Goal: Task Accomplishment & Management: Manage account settings

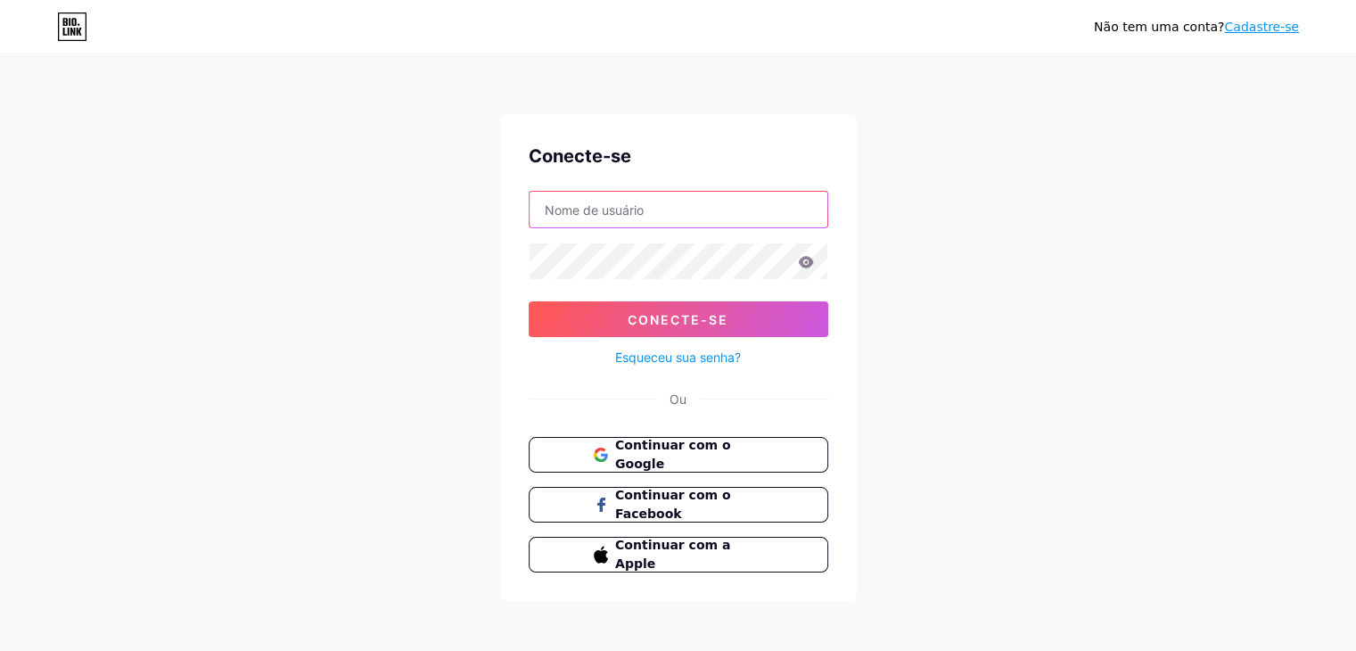
type input "[EMAIL_ADDRESS][DOMAIN_NAME]"
click at [806, 264] on icon at bounding box center [806, 262] width 16 height 12
click at [807, 264] on icon at bounding box center [805, 262] width 15 height 12
click at [803, 261] on icon at bounding box center [805, 262] width 15 height 12
click at [802, 265] on icon at bounding box center [805, 262] width 15 height 12
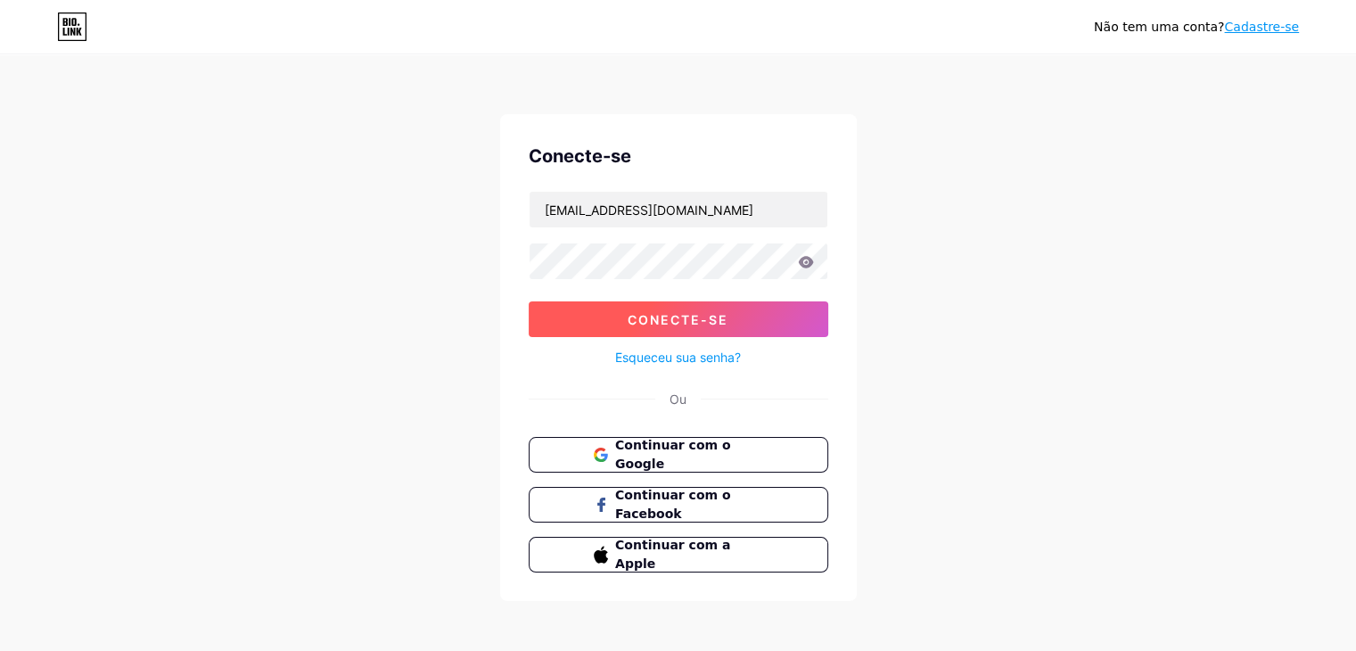
click at [724, 309] on button "Conecte-se" at bounding box center [679, 319] width 300 height 36
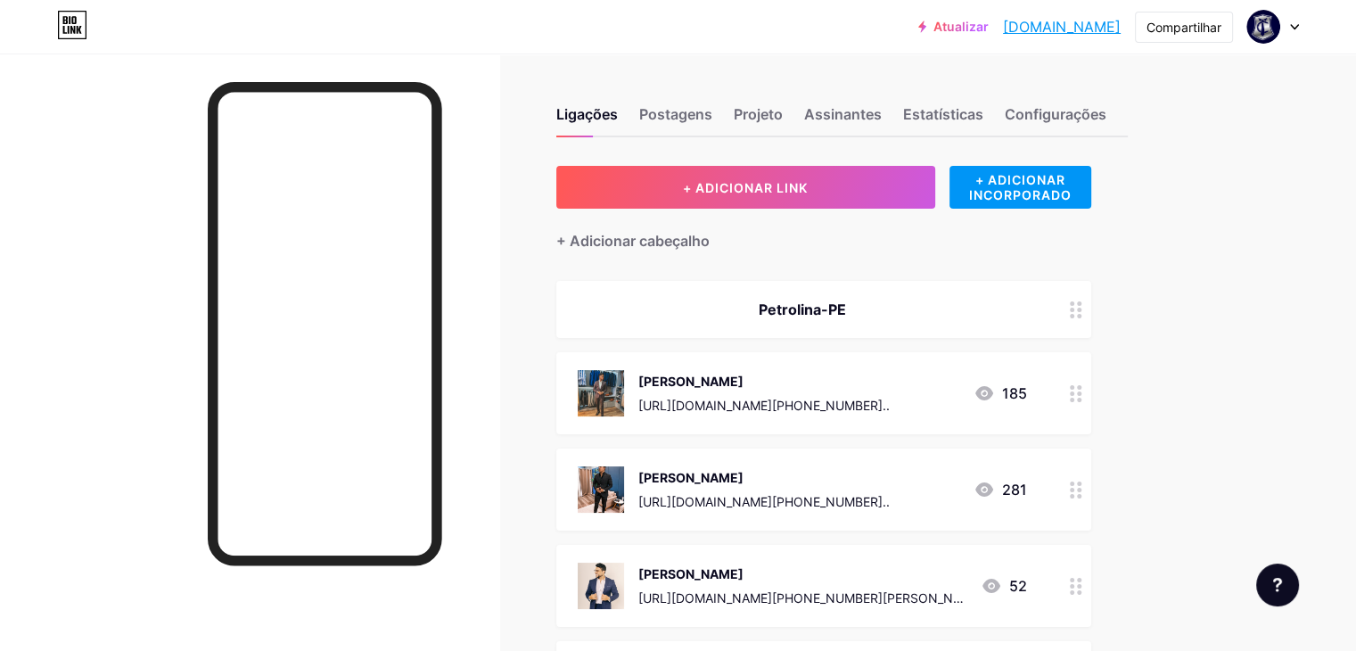
click at [1081, 399] on circle at bounding box center [1079, 400] width 4 height 4
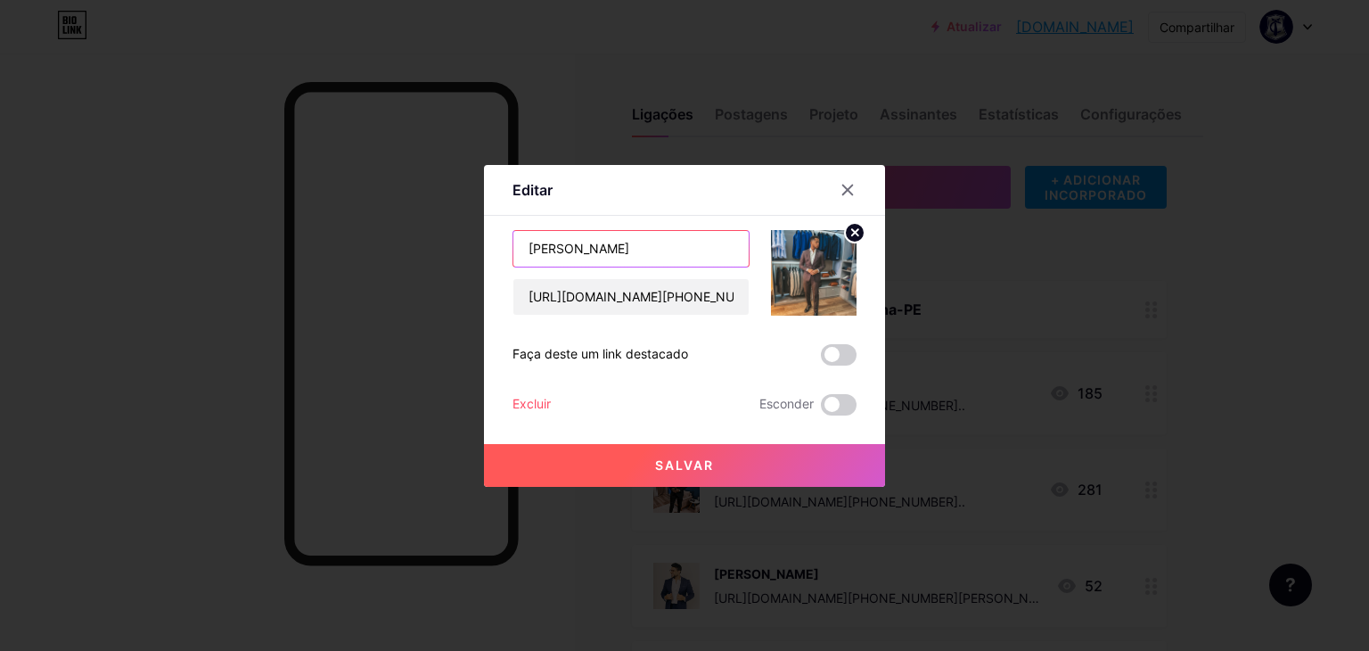
click at [669, 246] on input "[PERSON_NAME]" at bounding box center [630, 249] width 235 height 36
type input "WILL"
click at [685, 464] on font "Salvar" at bounding box center [684, 464] width 59 height 15
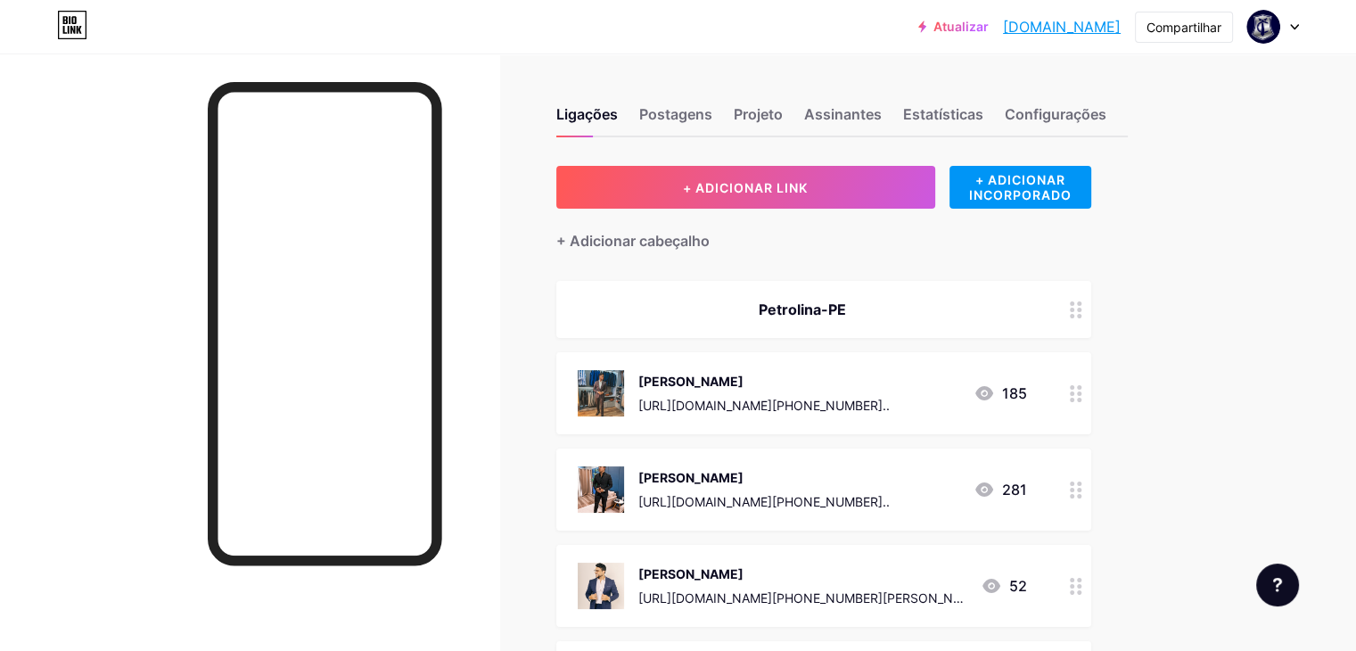
click at [1081, 391] on circle at bounding box center [1079, 393] width 4 height 4
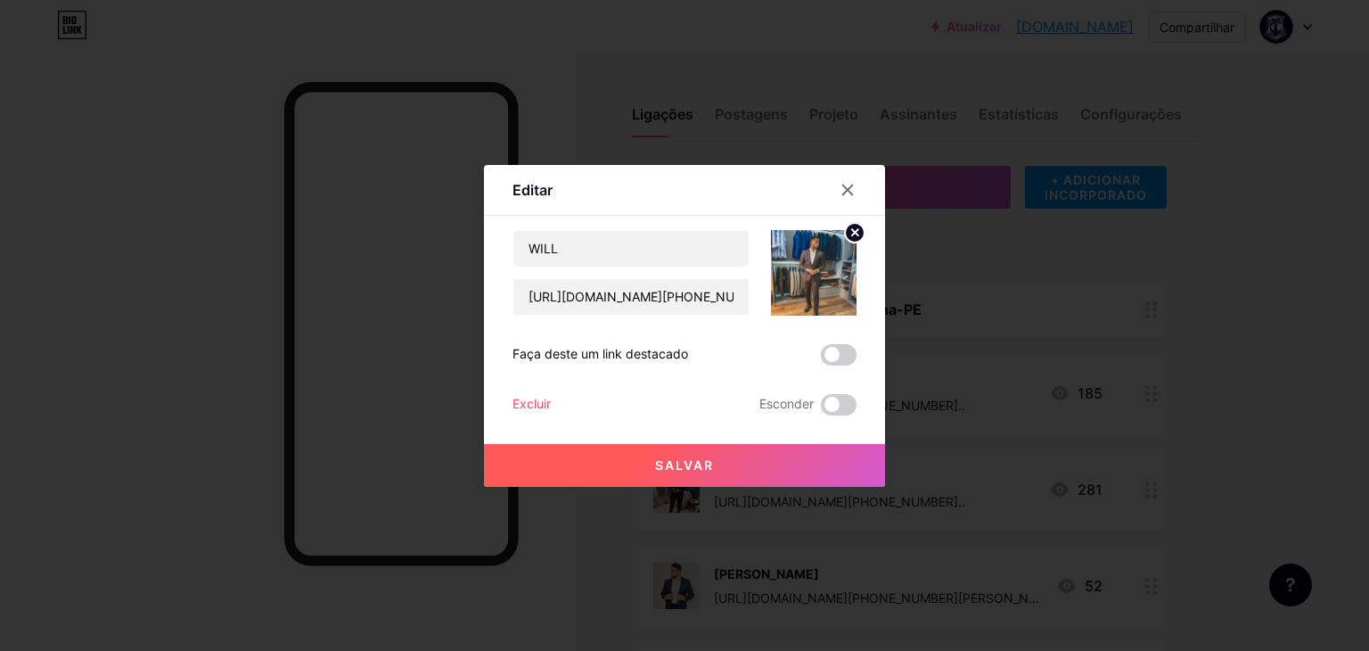
click at [854, 230] on icon at bounding box center [855, 232] width 6 height 6
click at [719, 462] on button "Salvar" at bounding box center [684, 465] width 401 height 43
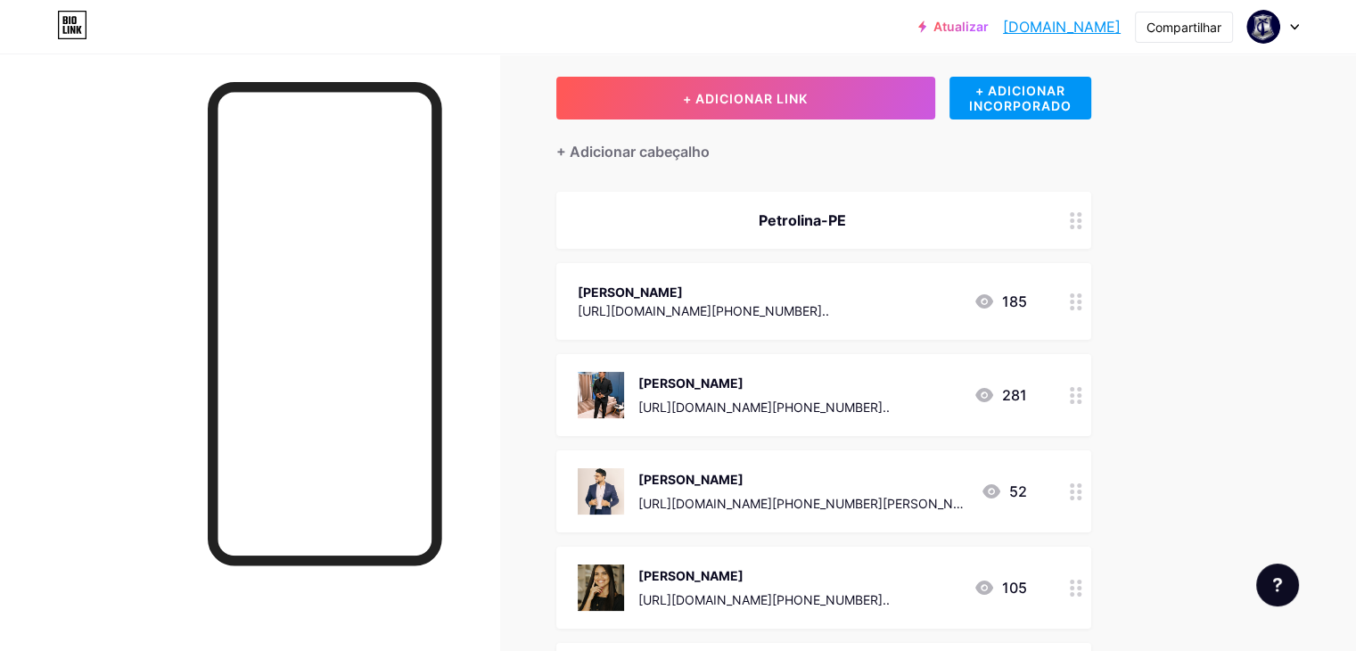
scroll to position [178, 0]
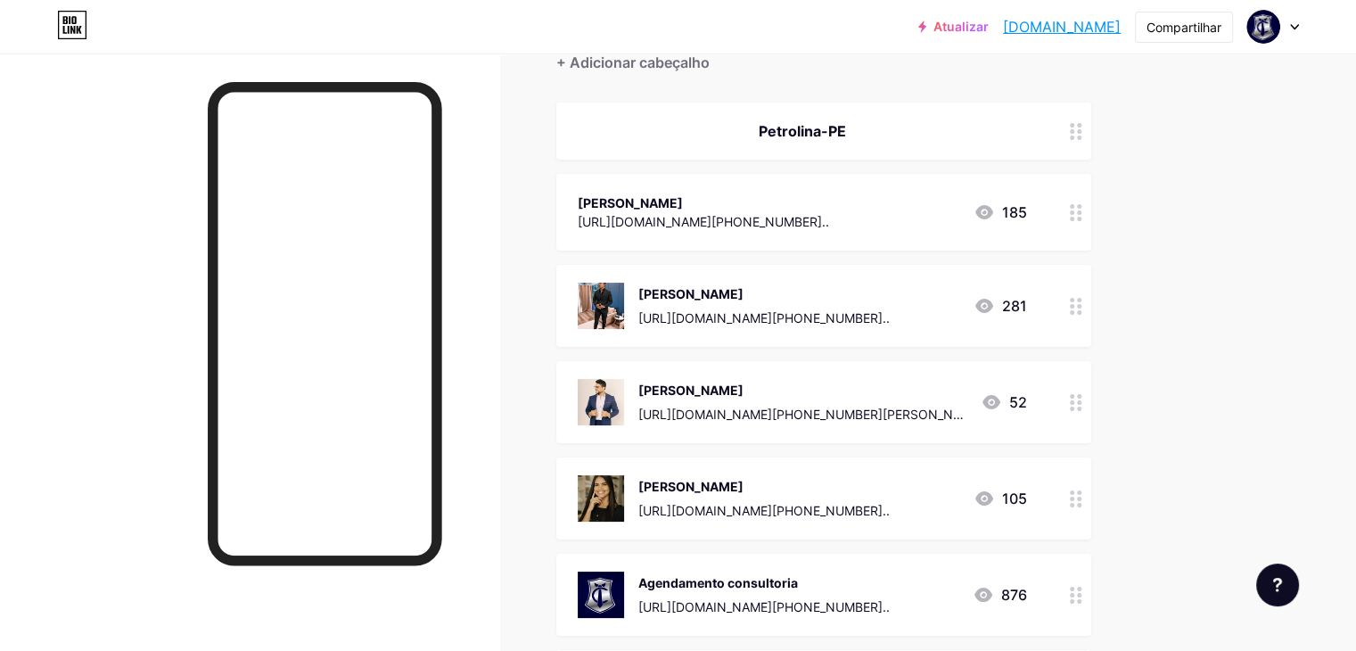
click at [1082, 596] on icon at bounding box center [1076, 595] width 12 height 17
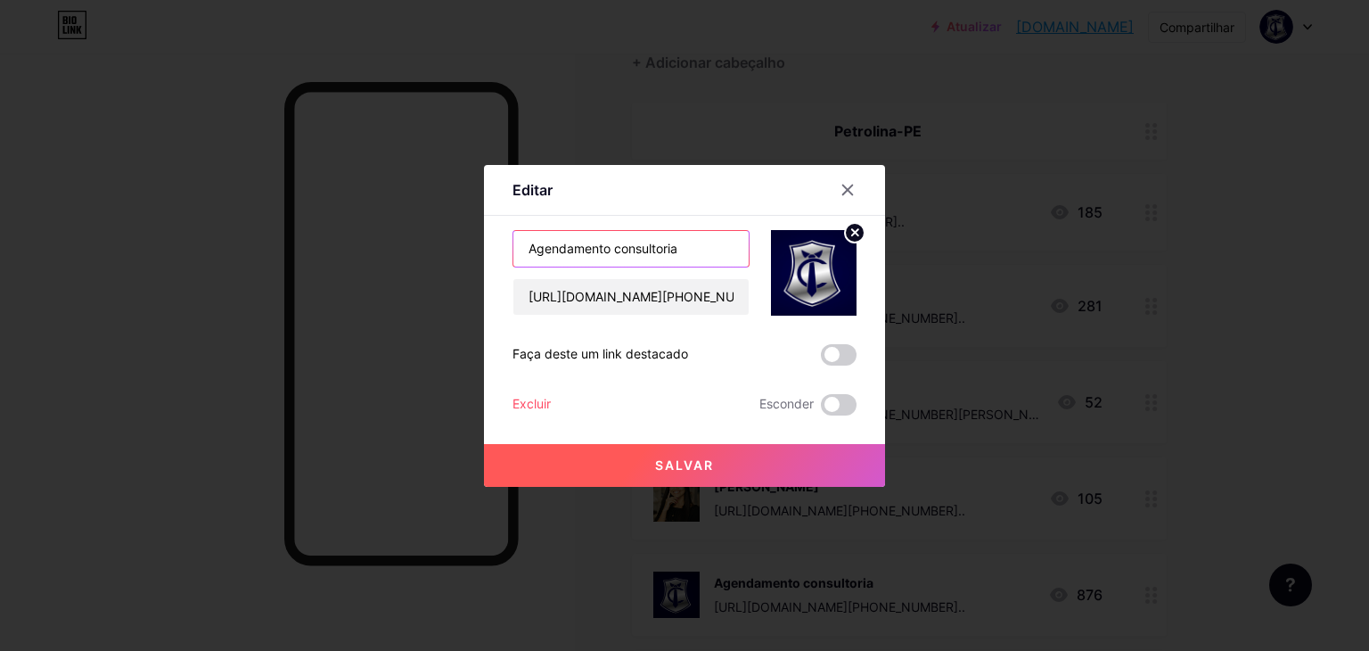
click at [677, 248] on input "Agendamento consultoria" at bounding box center [630, 249] width 235 height 36
type input "l"
type input "[PERSON_NAME]"
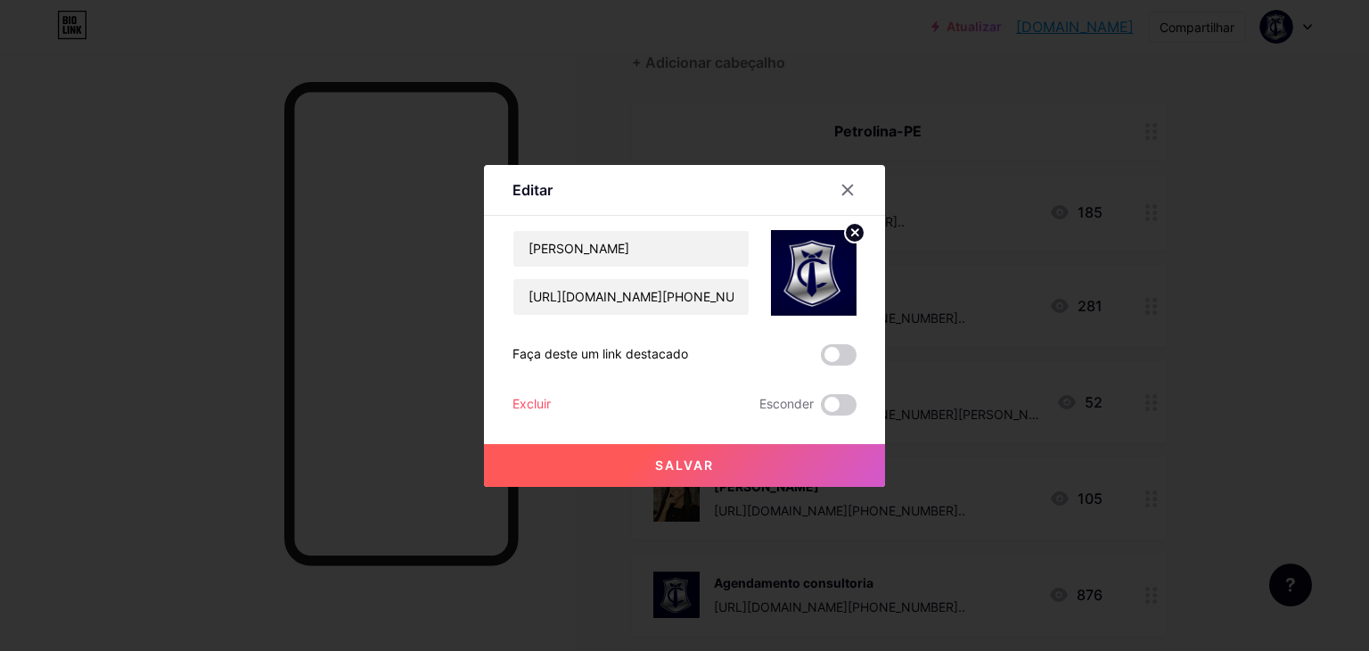
click at [702, 471] on font "Salvar" at bounding box center [684, 464] width 59 height 15
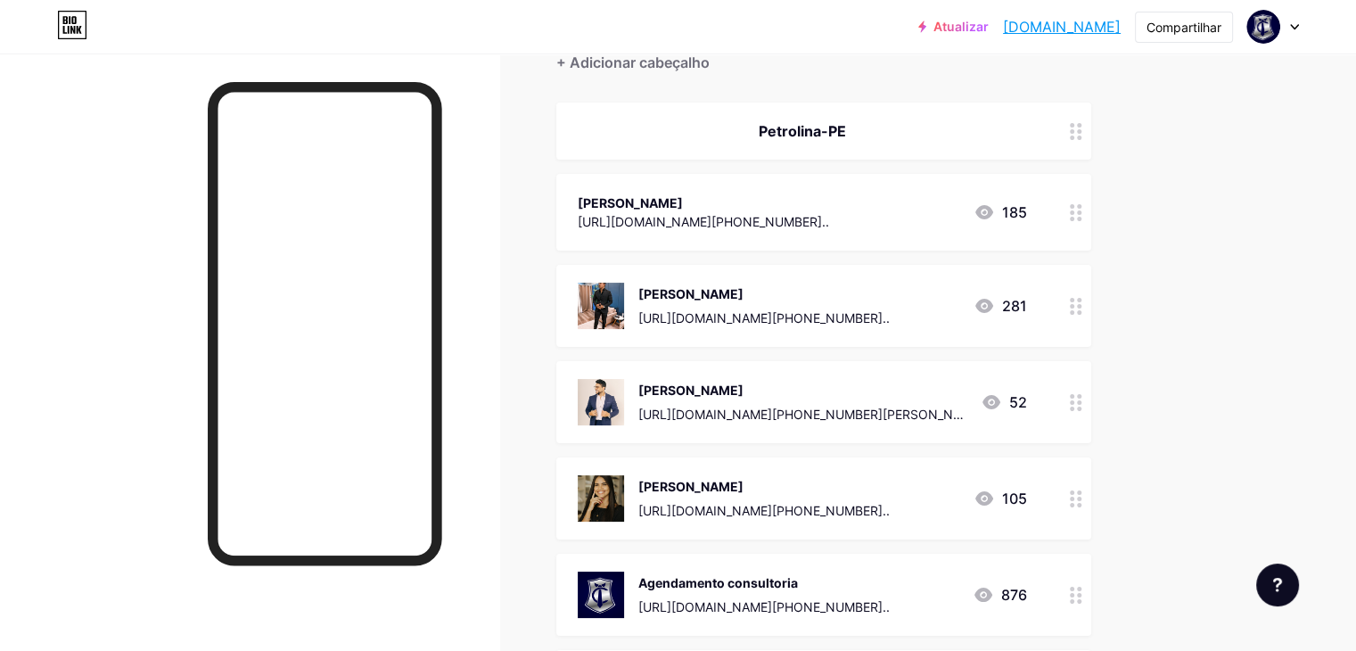
click at [1091, 216] on div at bounding box center [1076, 212] width 30 height 77
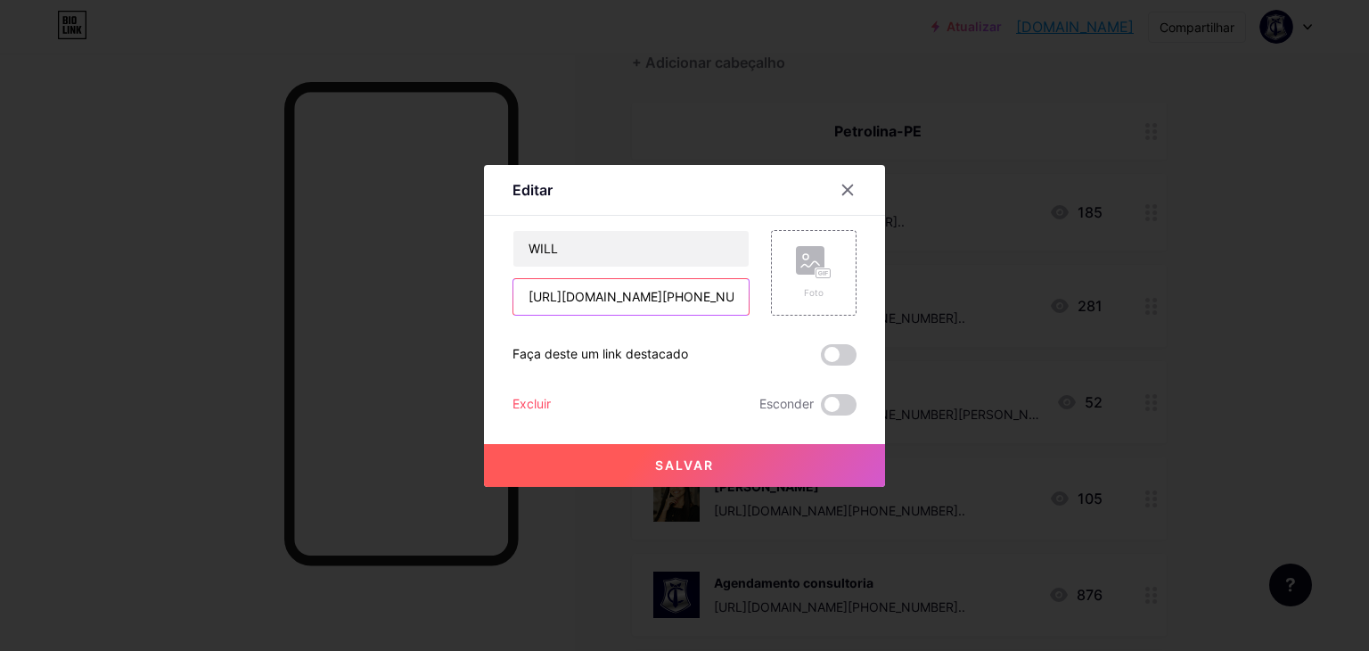
click at [674, 301] on input "[URL][DOMAIN_NAME][PHONE_NUMBER].." at bounding box center [630, 297] width 235 height 36
paste input "[URL][DOMAIN_NAME]"
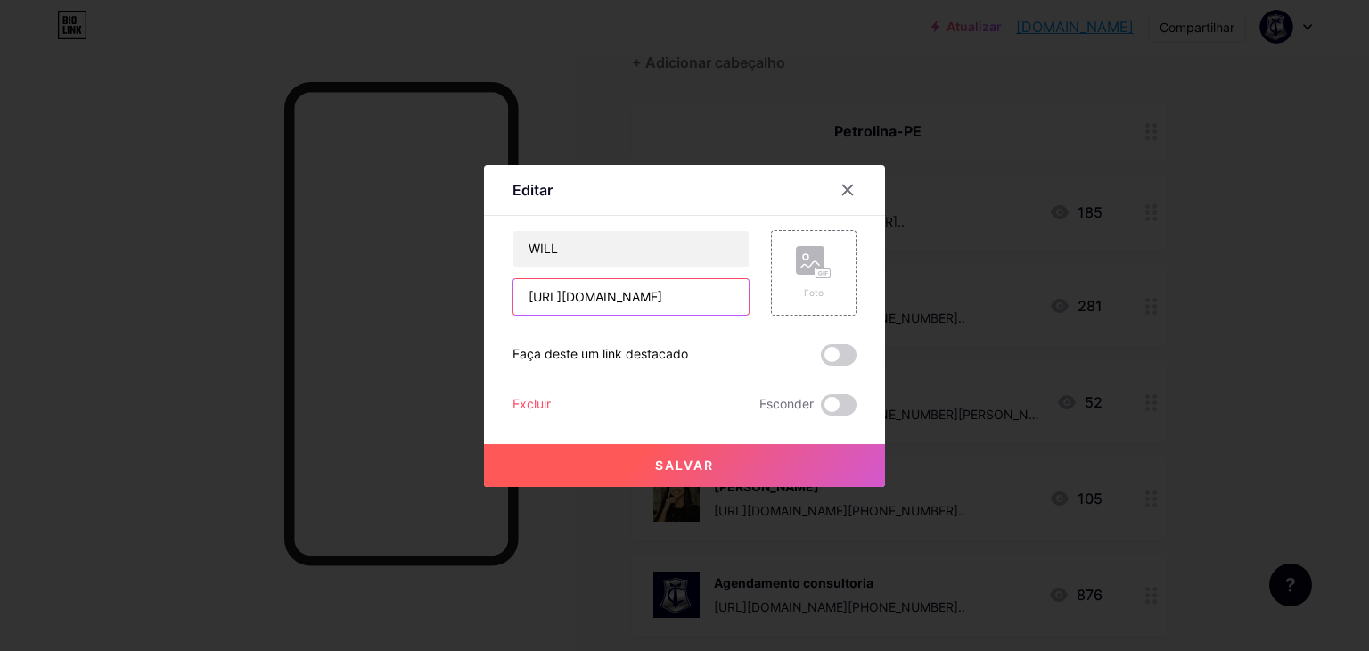
type input "[URL][DOMAIN_NAME]"
click at [712, 469] on font "Salvar" at bounding box center [684, 464] width 59 height 15
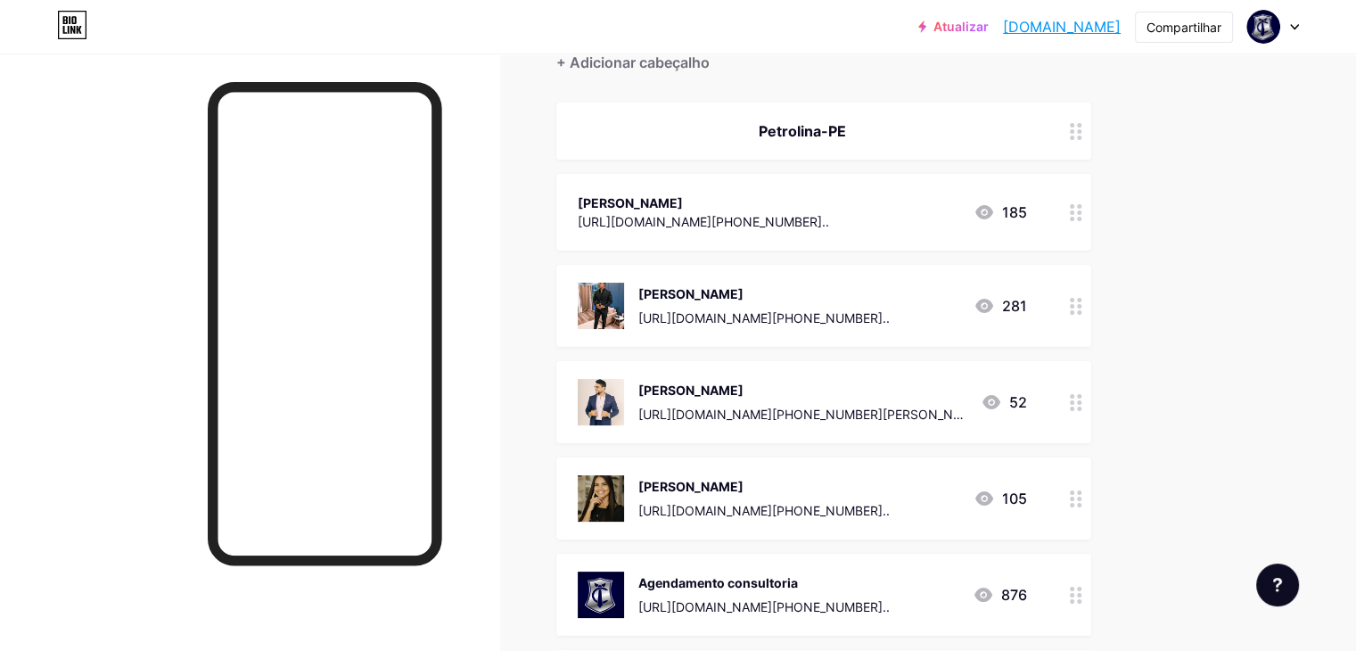
scroll to position [267, 0]
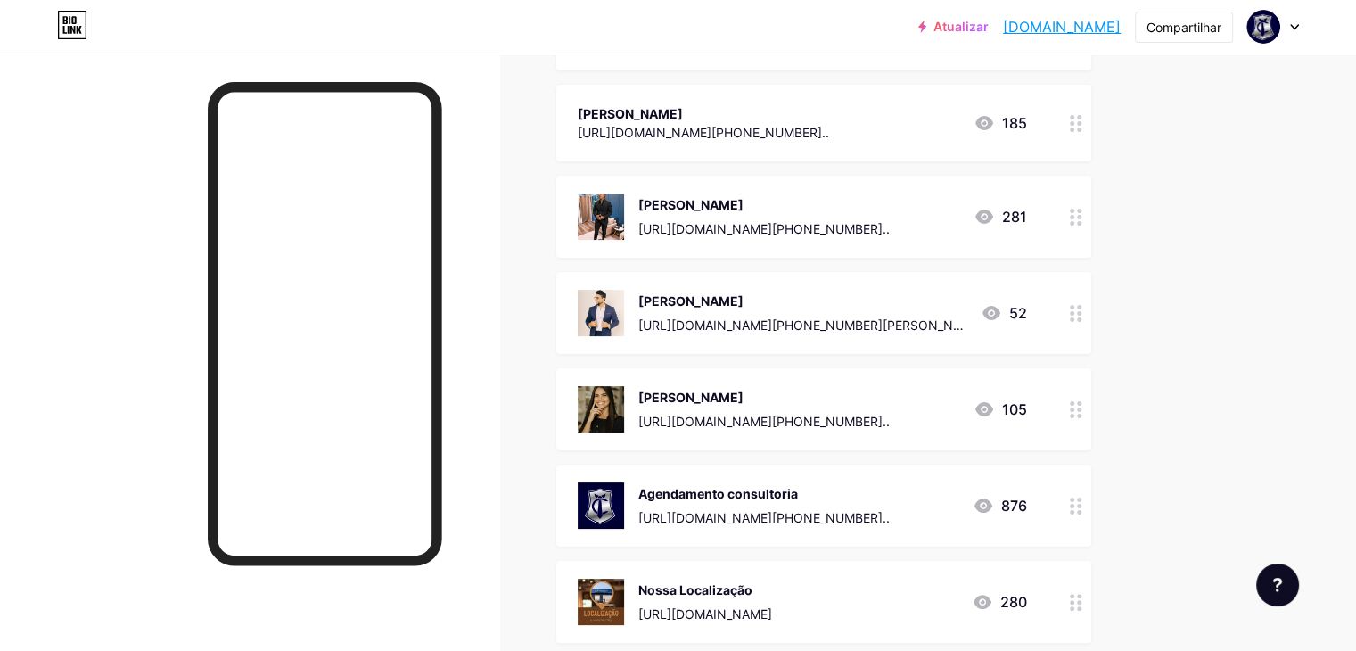
click at [1081, 505] on circle at bounding box center [1079, 506] width 4 height 4
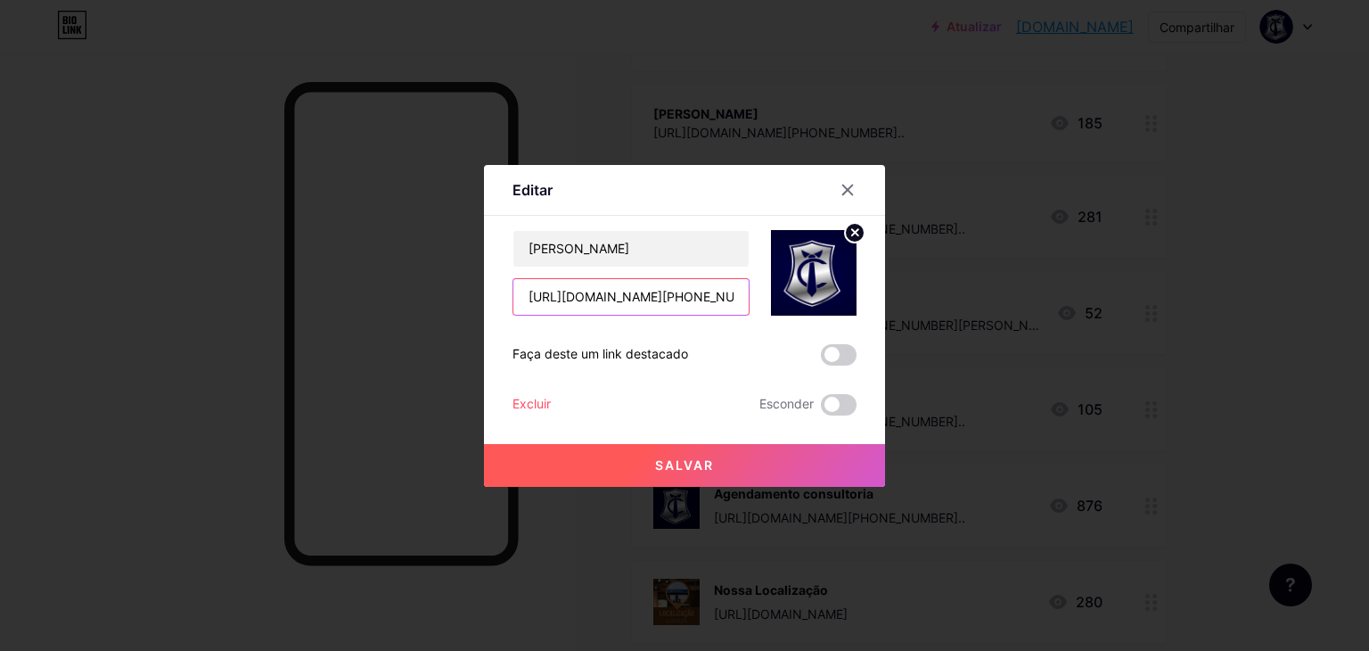
click at [634, 297] on input "[URL][DOMAIN_NAME][PHONE_NUMBER].." at bounding box center [630, 297] width 235 height 36
click at [635, 297] on input "[URL][DOMAIN_NAME][PHONE_NUMBER].." at bounding box center [630, 297] width 235 height 36
paste input "[URL][DOMAIN_NAME]"
type input "[URL][DOMAIN_NAME]"
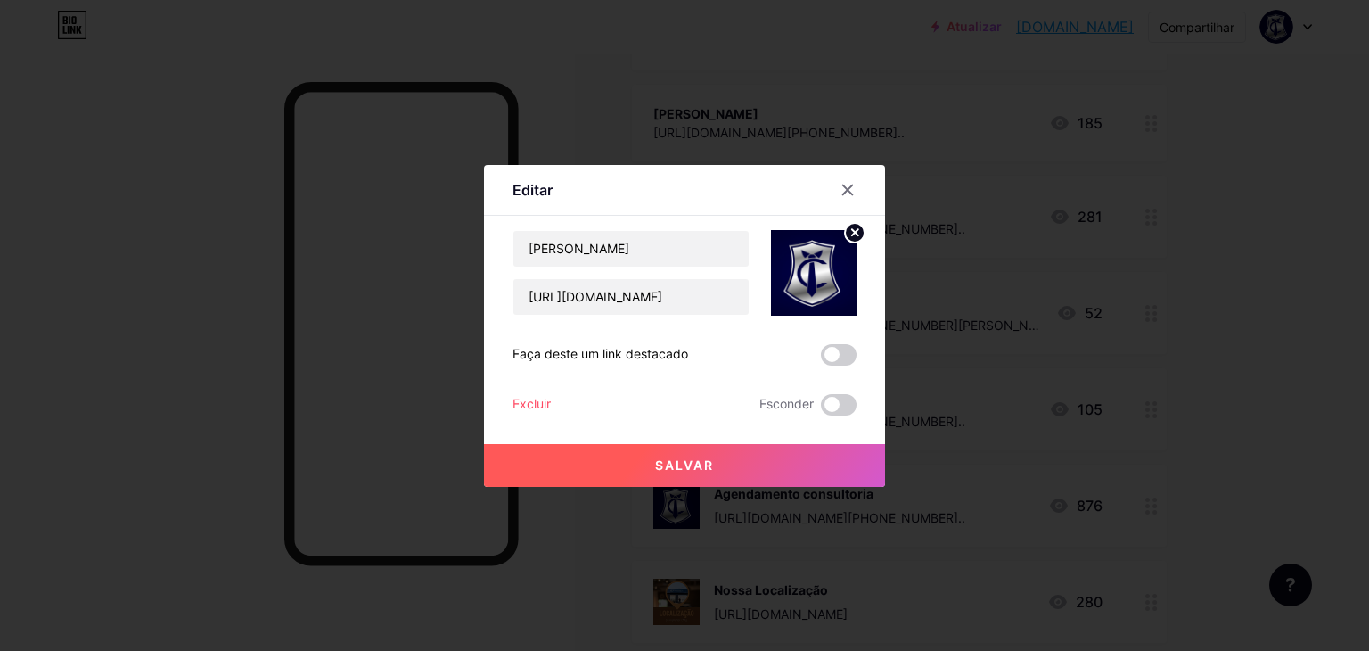
click at [696, 464] on font "Salvar" at bounding box center [684, 464] width 59 height 15
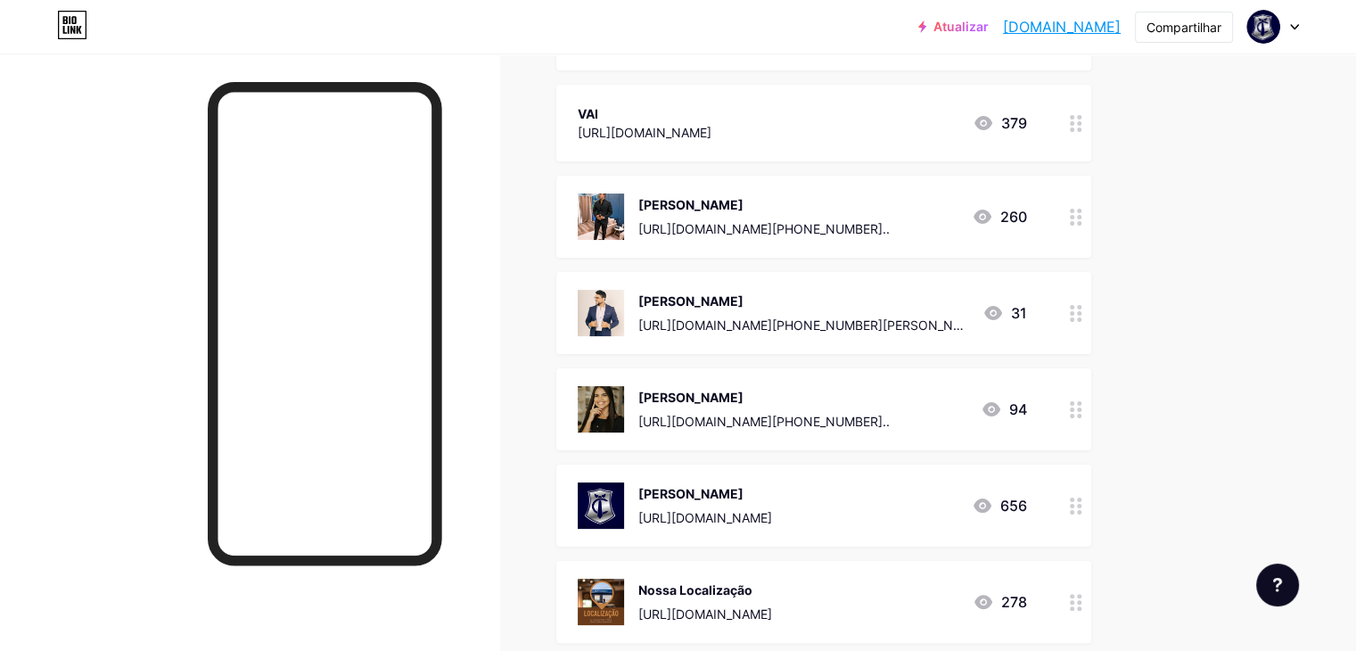
scroll to position [89, 0]
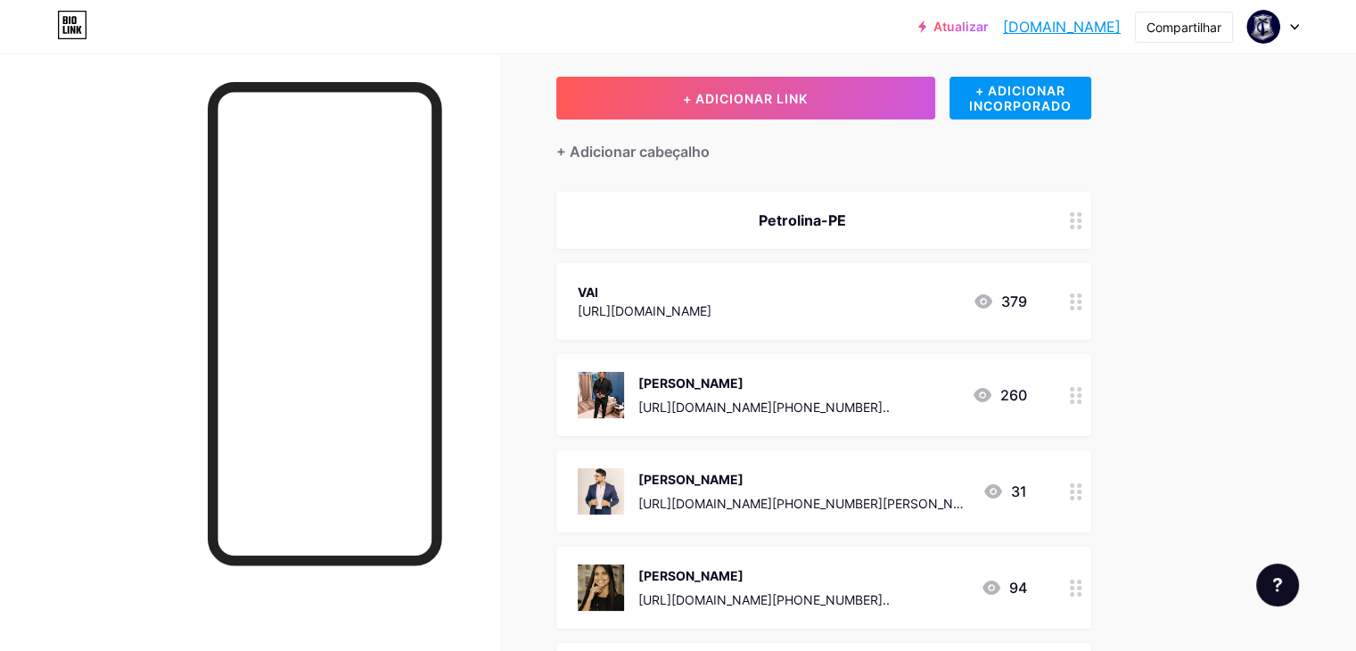
click at [1091, 300] on div at bounding box center [1076, 301] width 30 height 77
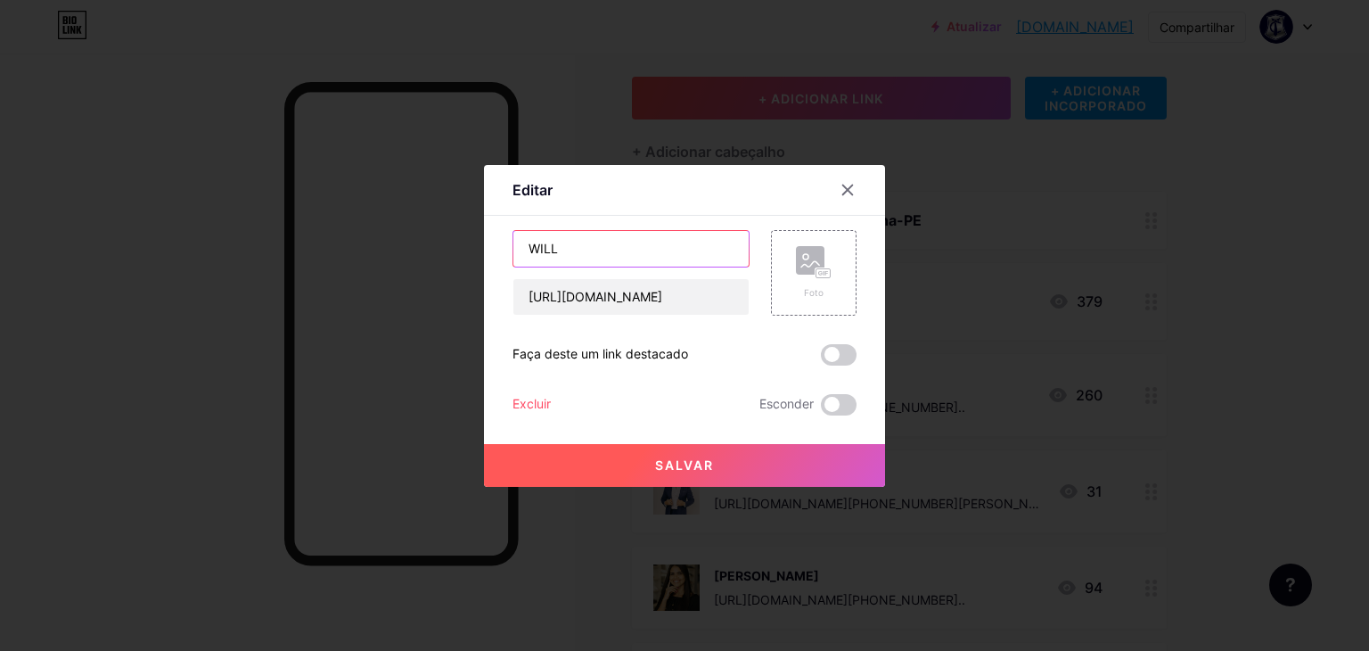
click at [613, 251] on input "WILL" at bounding box center [630, 249] width 235 height 36
type input "Will"
click at [648, 472] on button "Salvar" at bounding box center [684, 465] width 401 height 43
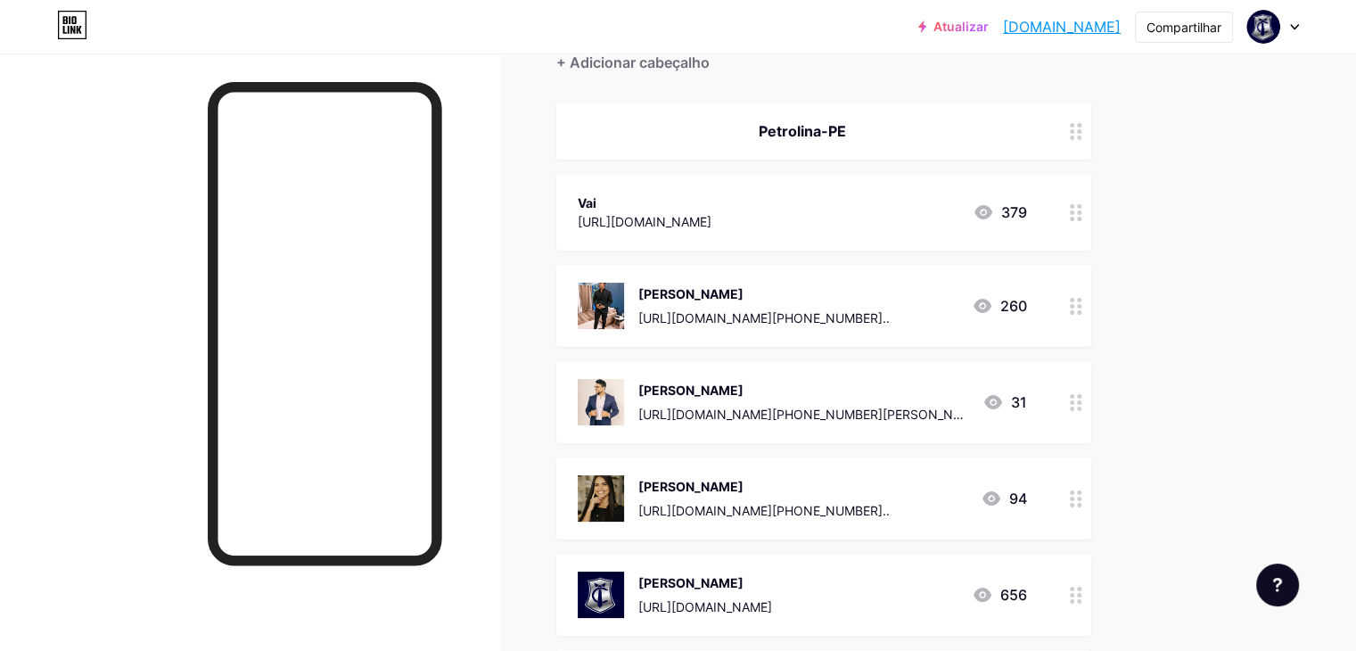
scroll to position [267, 0]
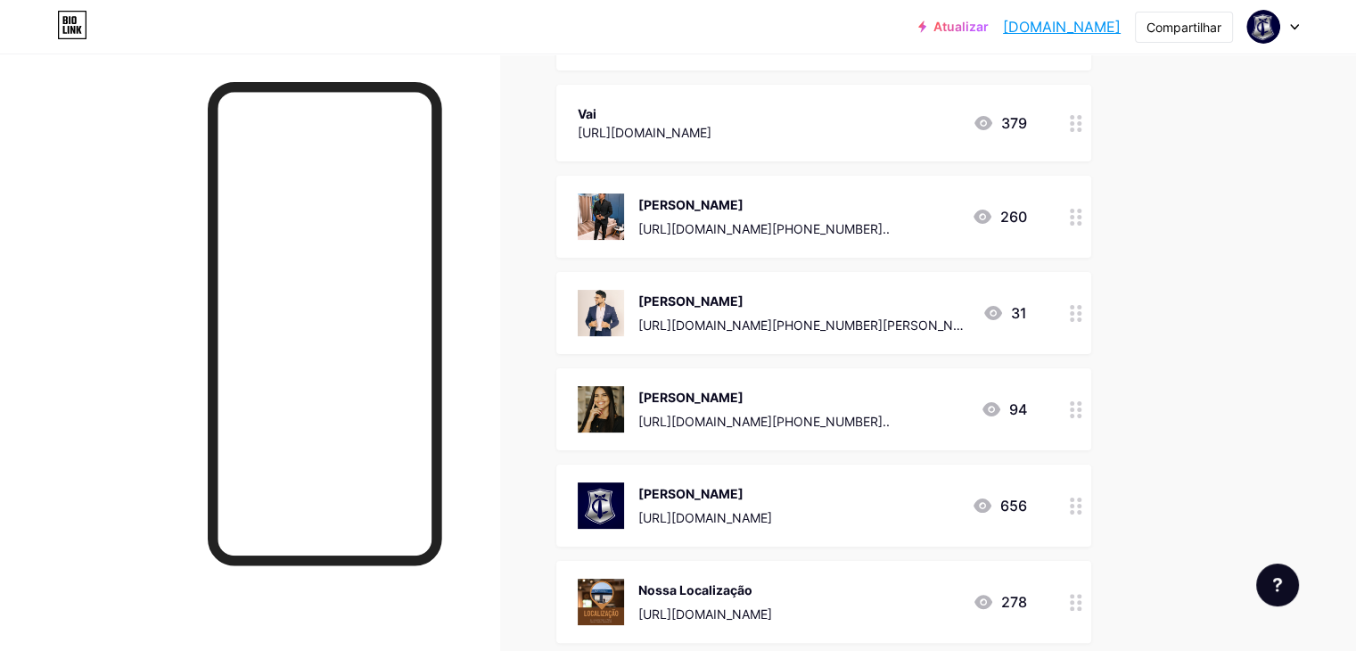
click at [1082, 312] on icon at bounding box center [1076, 313] width 12 height 17
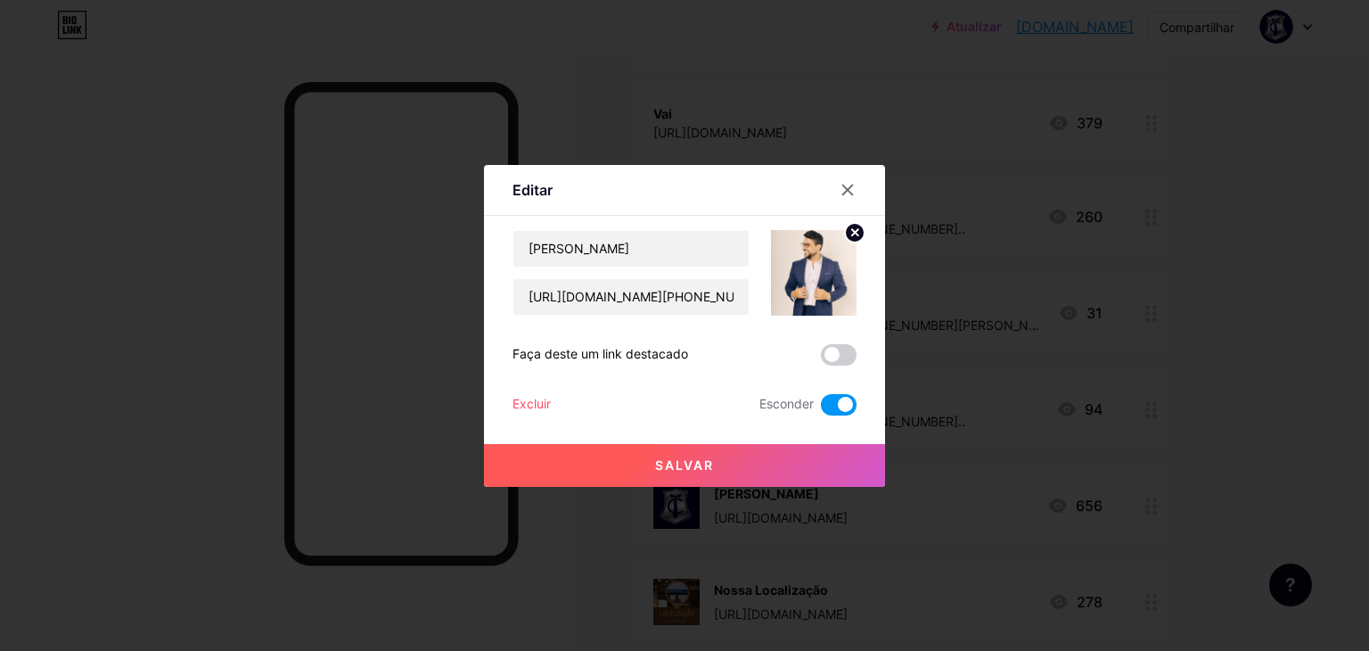
click at [825, 407] on span at bounding box center [839, 404] width 36 height 21
click at [821, 409] on input "checkbox" at bounding box center [821, 409] width 0 height 0
click at [849, 184] on icon at bounding box center [848, 190] width 14 height 14
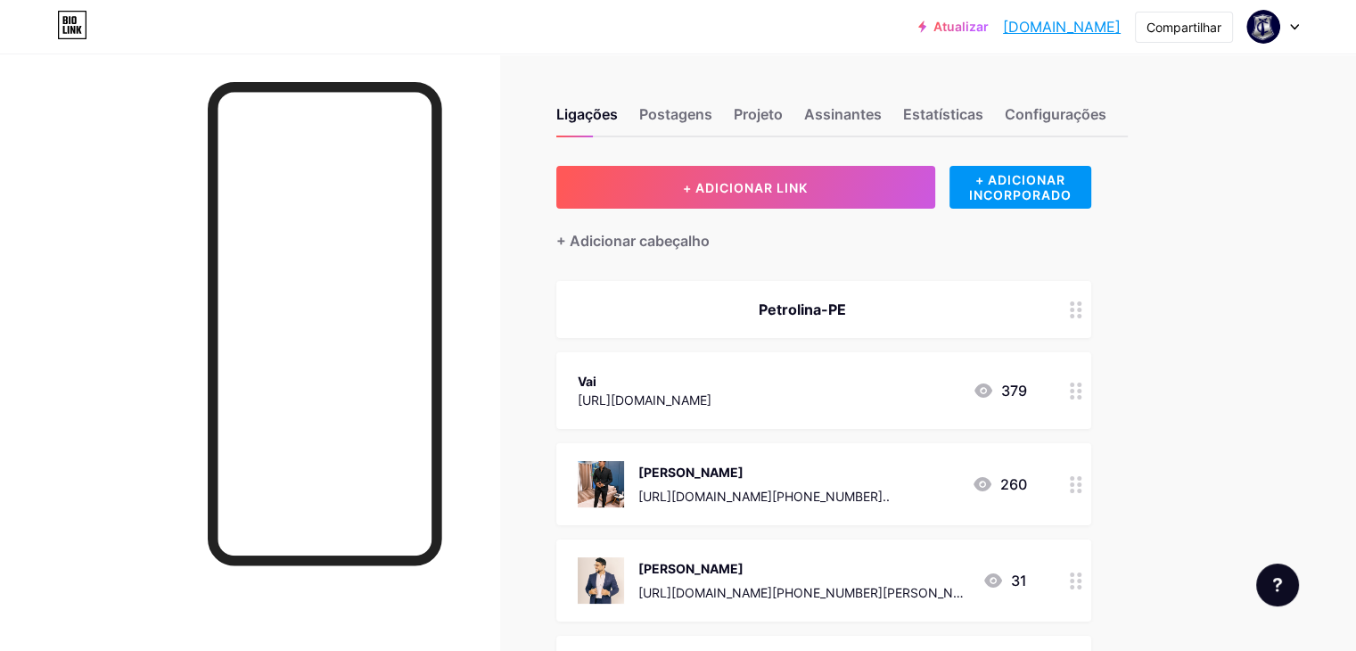
scroll to position [178, 0]
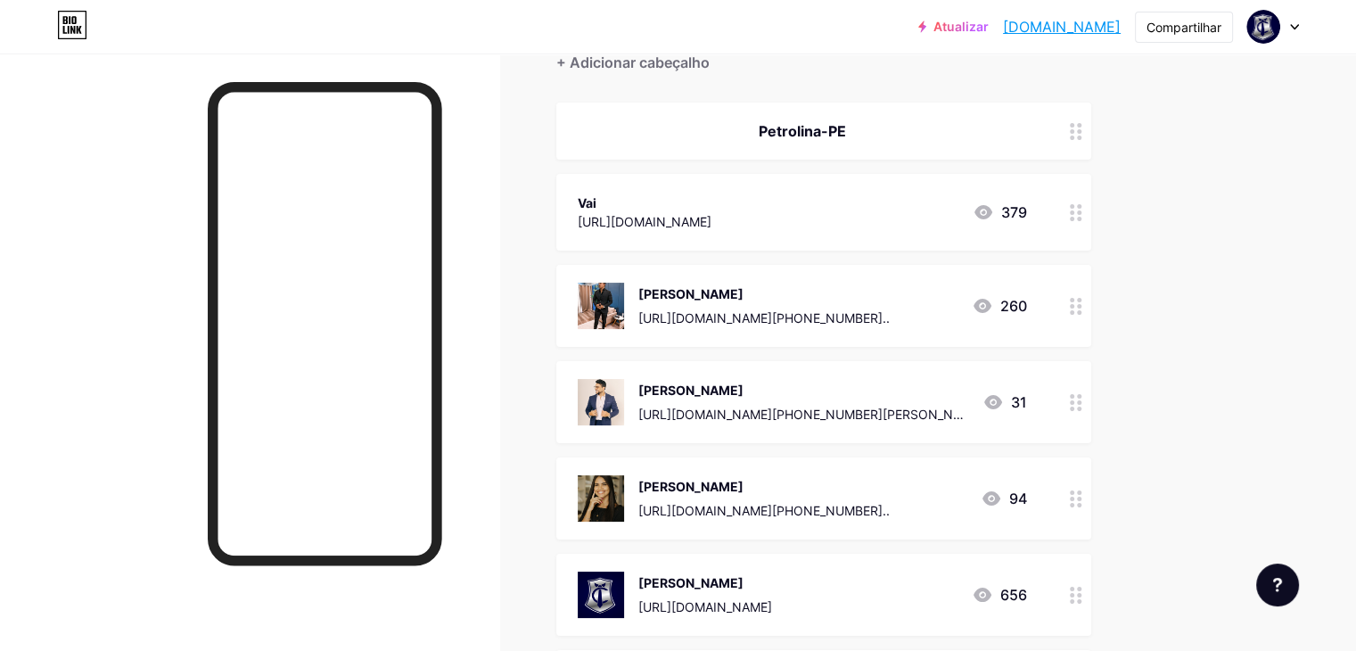
click at [1082, 404] on icon at bounding box center [1076, 402] width 12 height 17
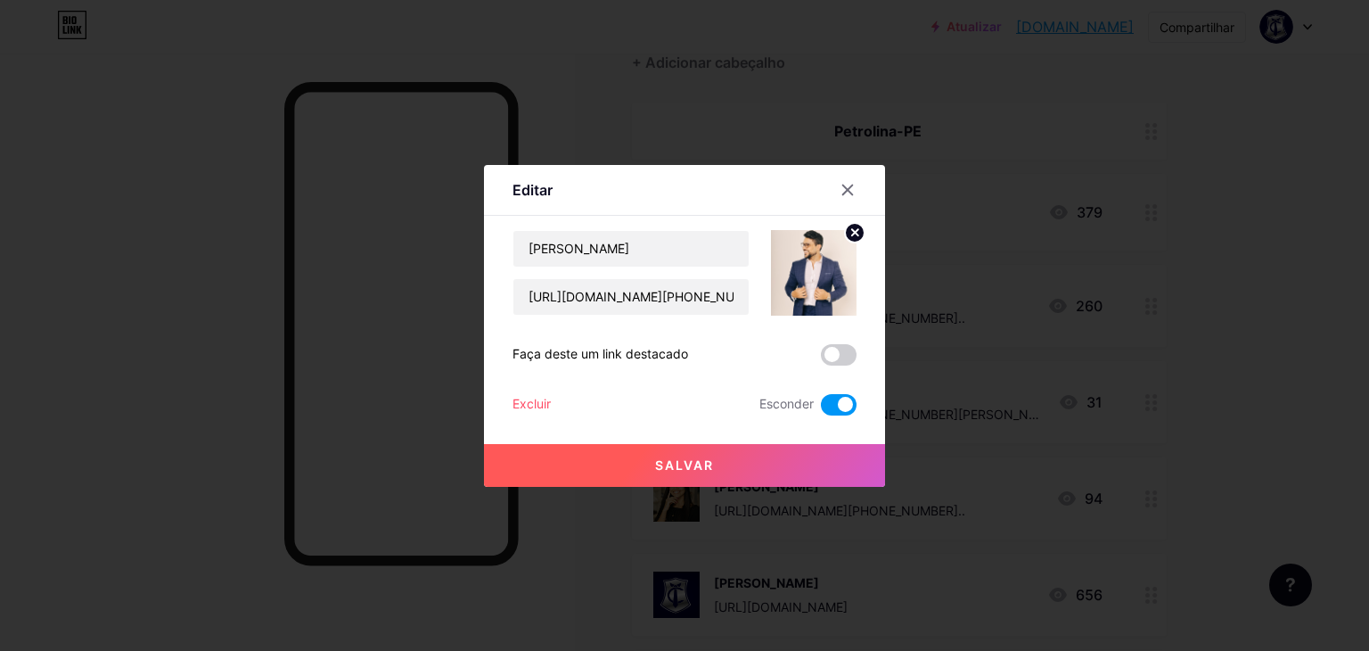
click at [827, 405] on span at bounding box center [839, 404] width 36 height 21
click at [821, 409] on input "checkbox" at bounding box center [821, 409] width 0 height 0
click at [643, 464] on button "Salvar" at bounding box center [684, 465] width 401 height 43
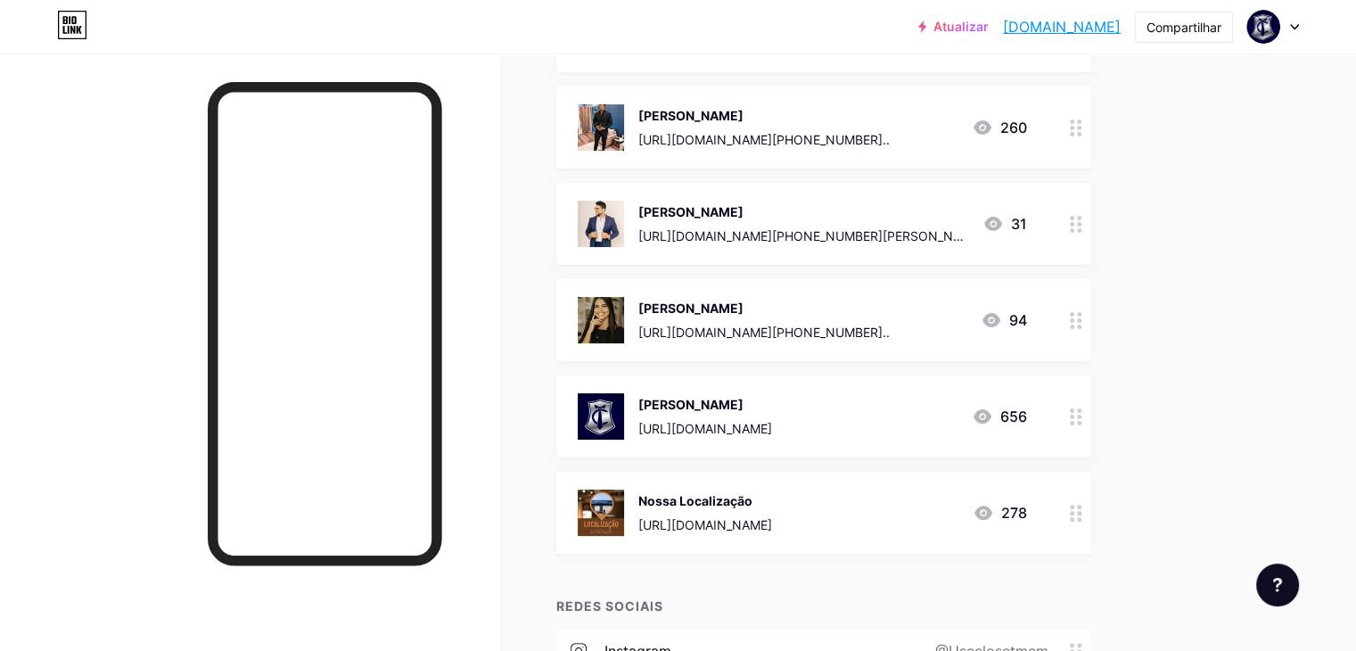
scroll to position [446, 0]
